Goal: Check status: Check status

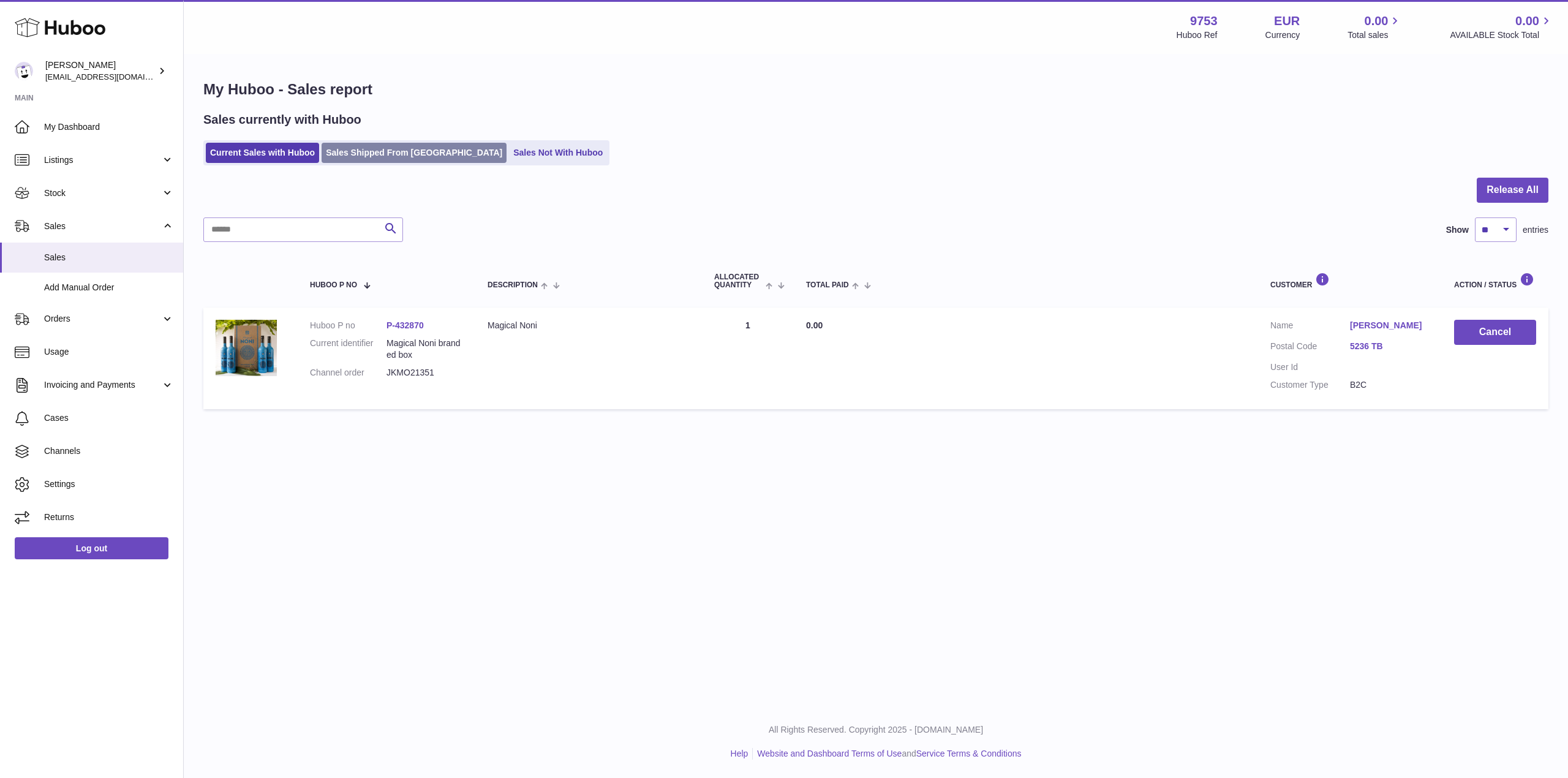
click at [393, 143] on ul "Current Sales with Huboo Sales Shipped From [GEOGRAPHIC_DATA] Sales Not With Hu…" at bounding box center [406, 153] width 406 height 25
click at [399, 153] on link "Sales Shipped From [GEOGRAPHIC_DATA]" at bounding box center [414, 153] width 185 height 20
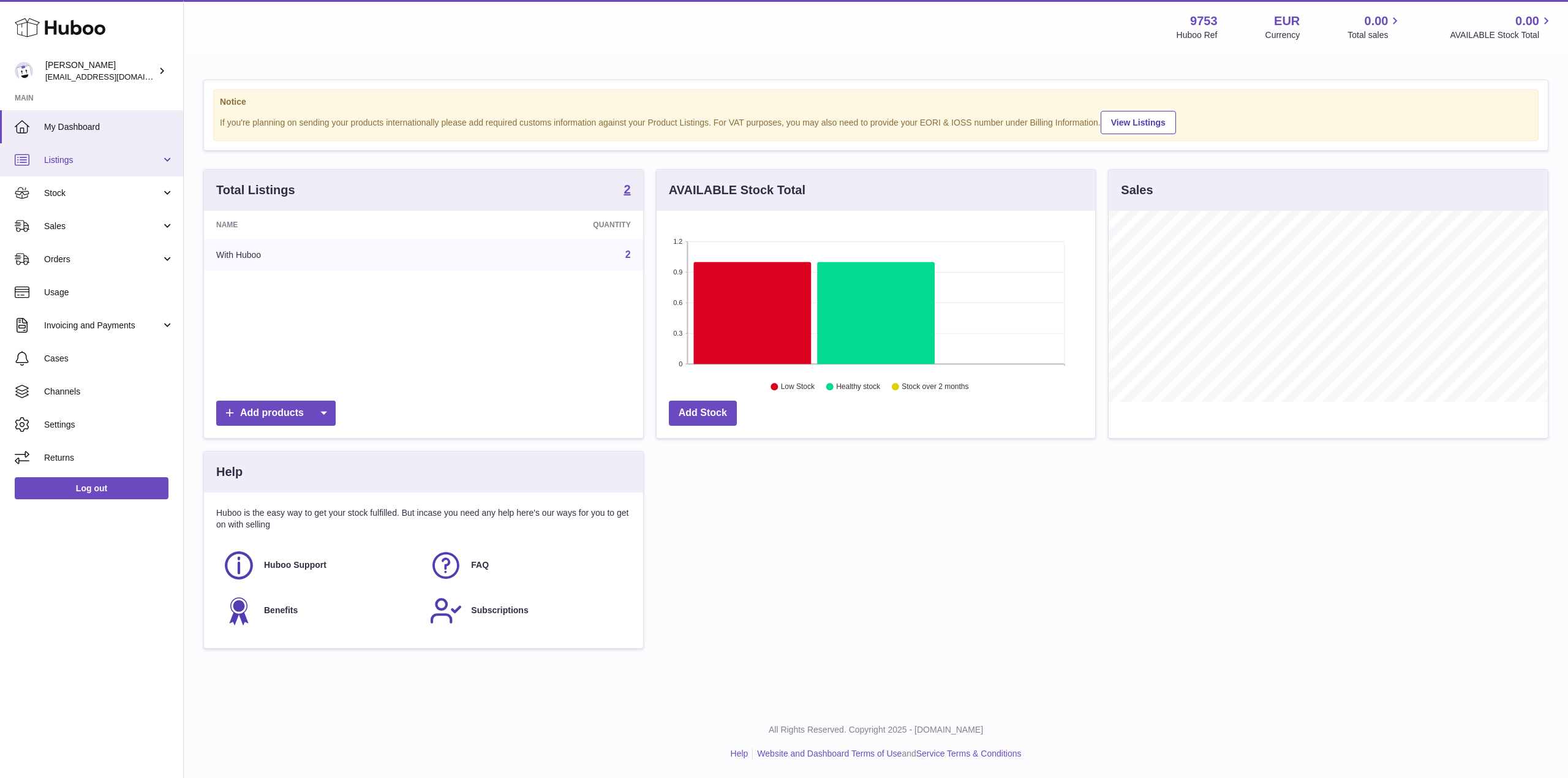
scroll to position [191, 439]
click at [91, 224] on span "Sales" at bounding box center [102, 227] width 117 height 12
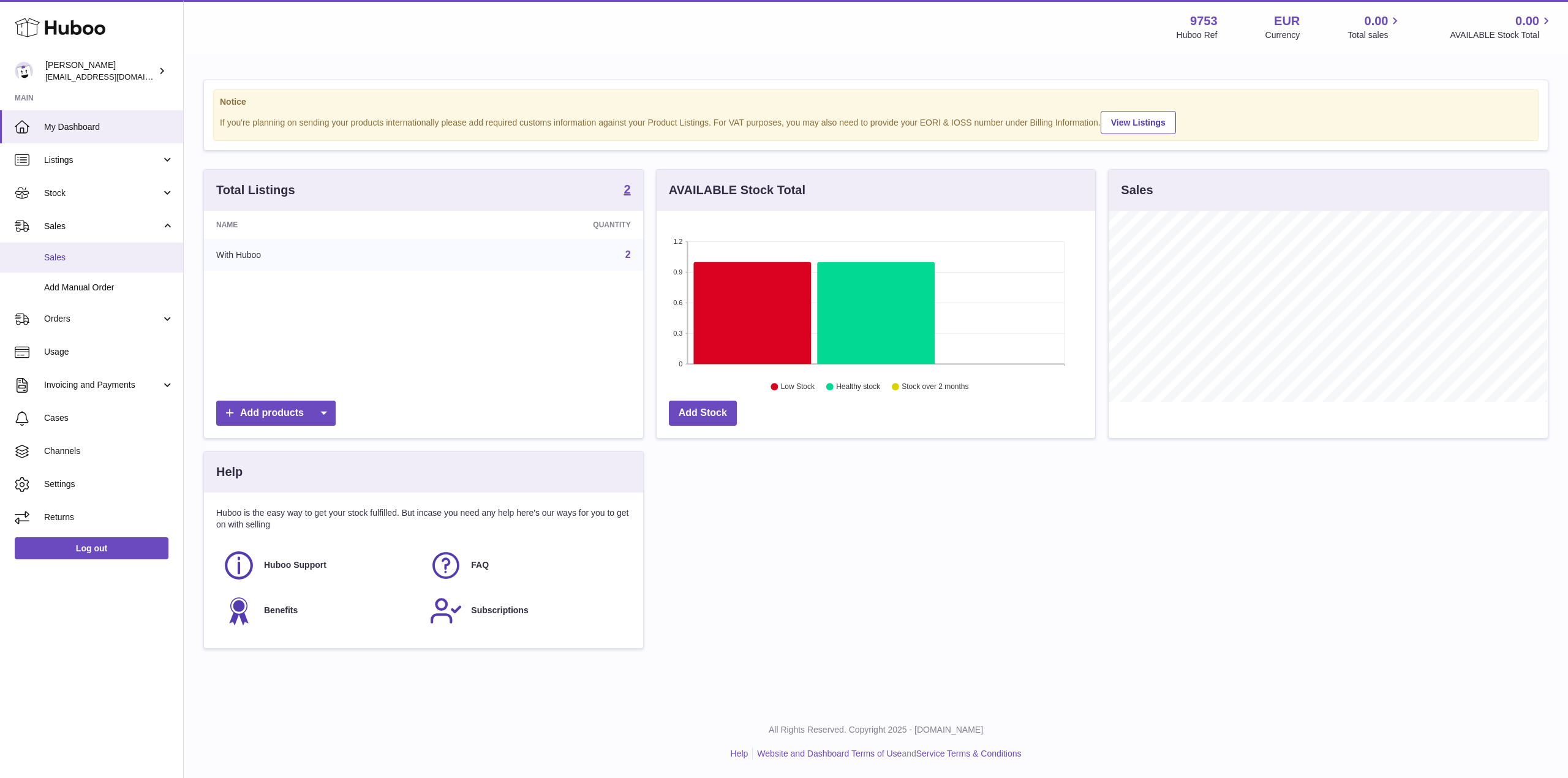
click at [112, 261] on span "Sales" at bounding box center [109, 258] width 129 height 12
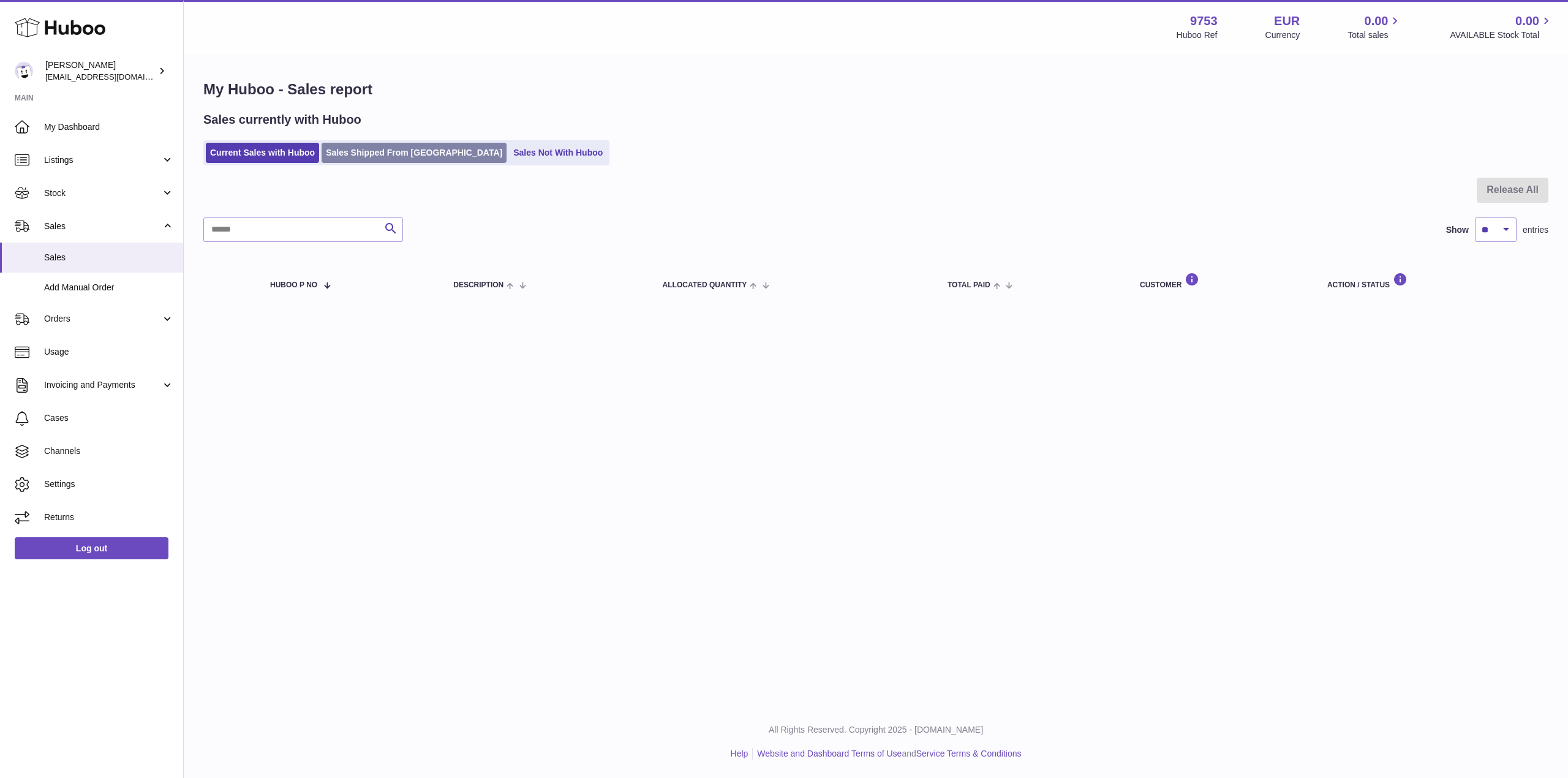
click at [359, 155] on link "Sales Shipped From [GEOGRAPHIC_DATA]" at bounding box center [414, 153] width 185 height 20
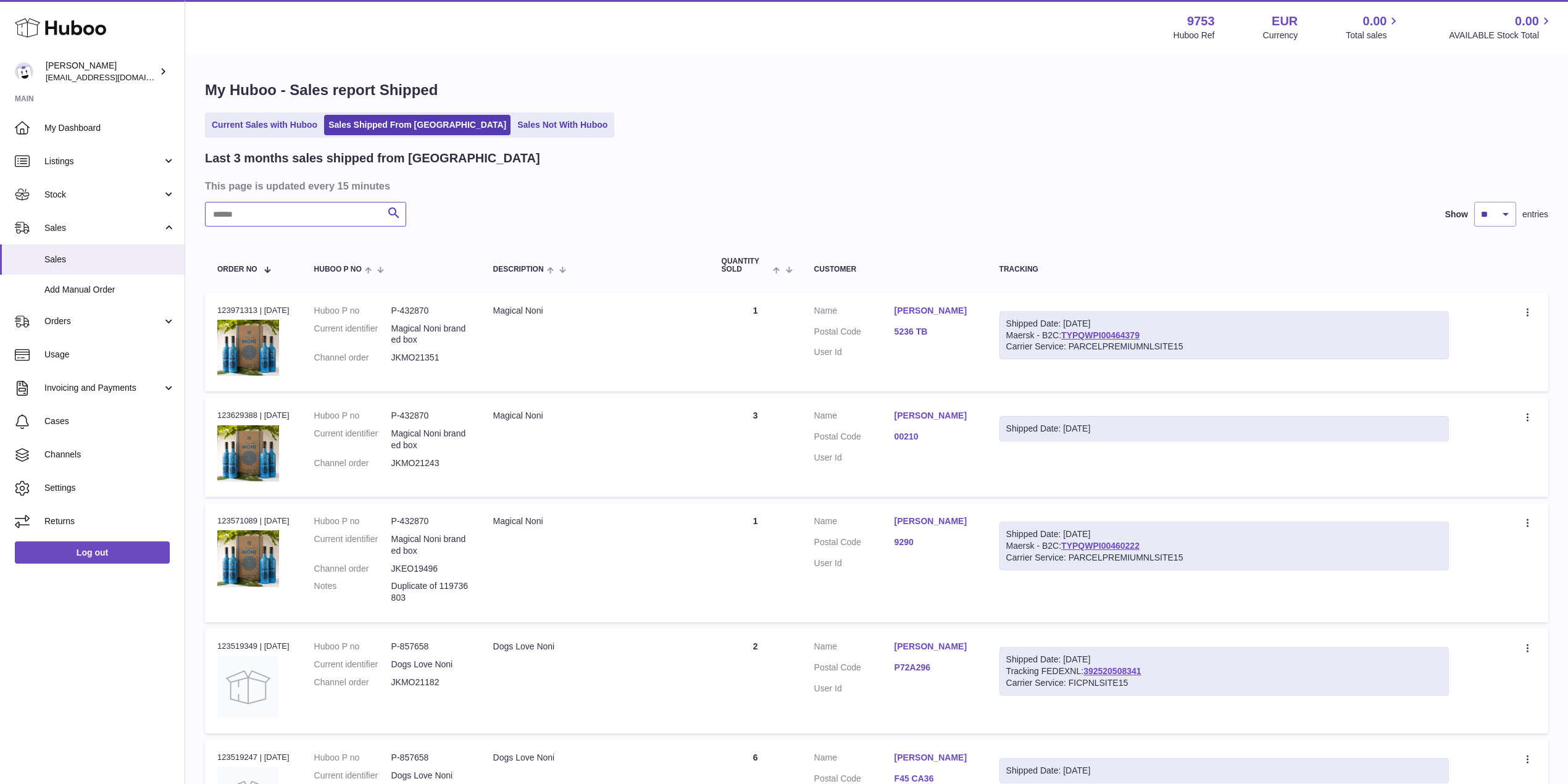
click at [310, 205] on input "text" at bounding box center [306, 214] width 201 height 25
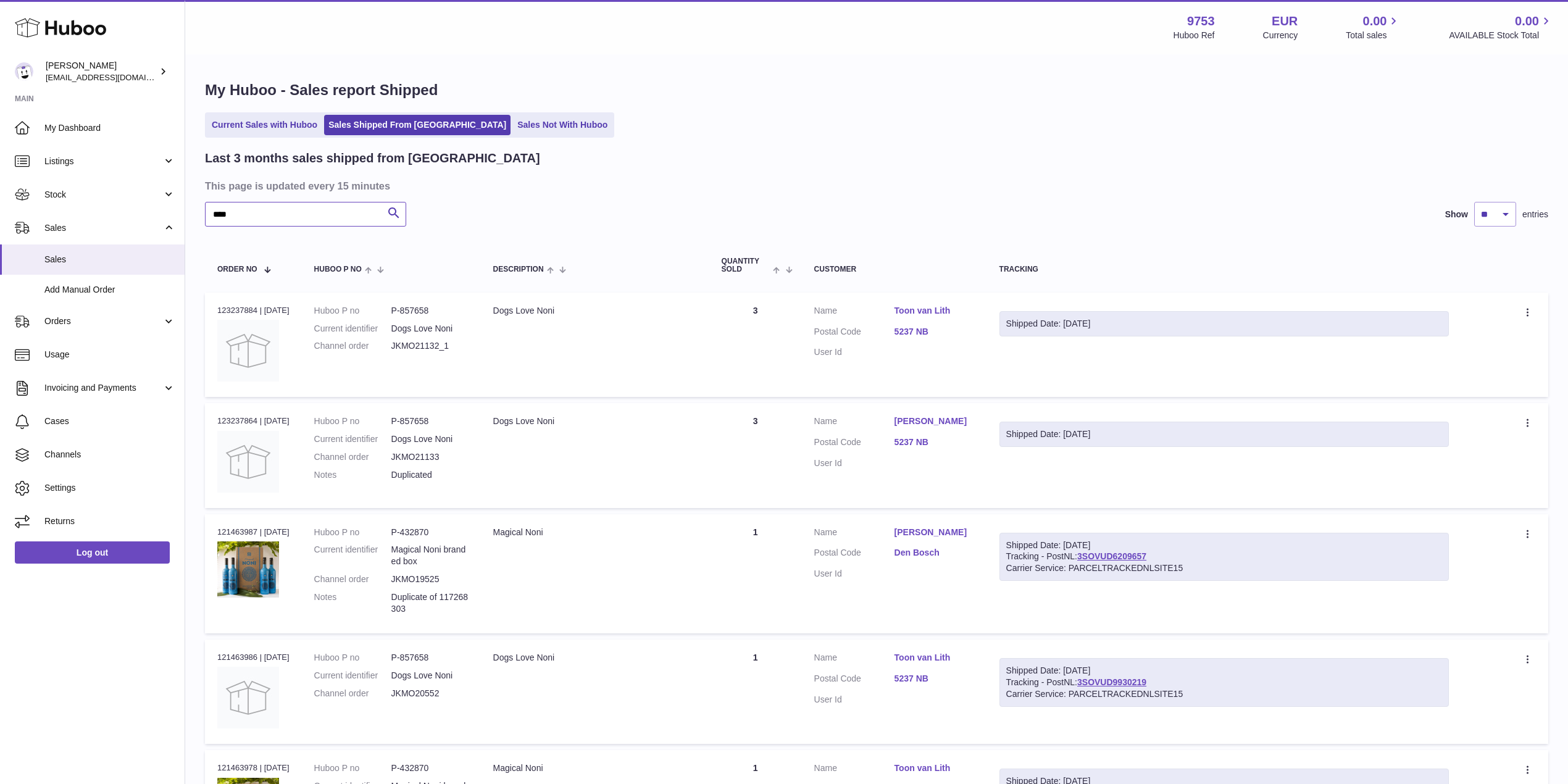
type input "****"
